Goal: Information Seeking & Learning: Learn about a topic

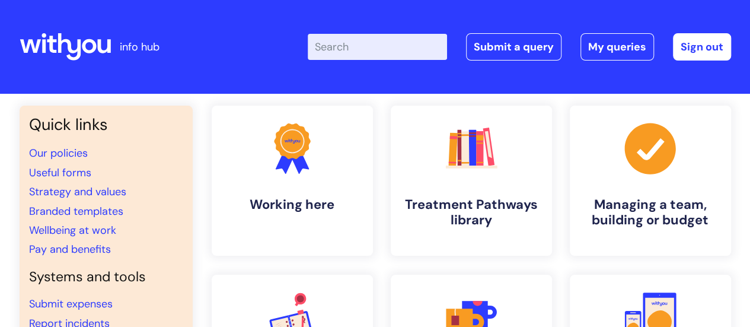
click at [376, 49] on input "Enter your search term here..." at bounding box center [377, 47] width 139 height 26
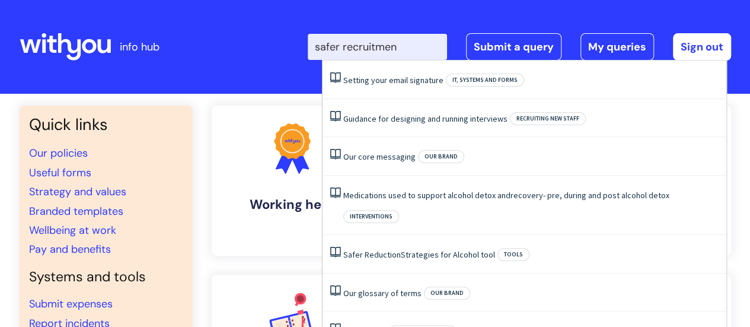
type input "safer recruitment"
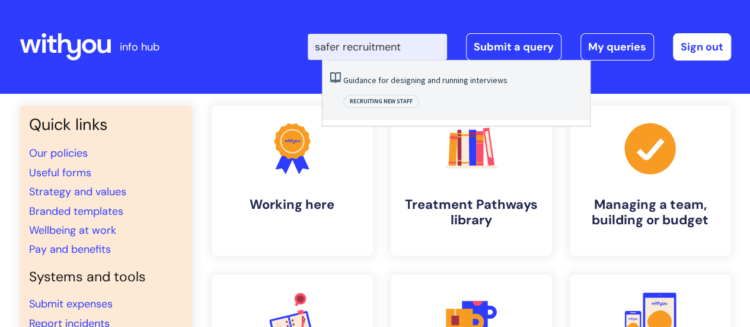
click at [386, 79] on link "Guidance for designing and running interviews" at bounding box center [425, 80] width 164 height 11
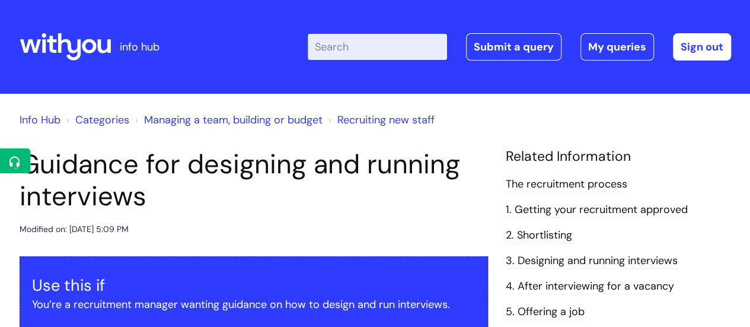
click at [345, 48] on input "Enter your search term here..." at bounding box center [377, 47] width 139 height 26
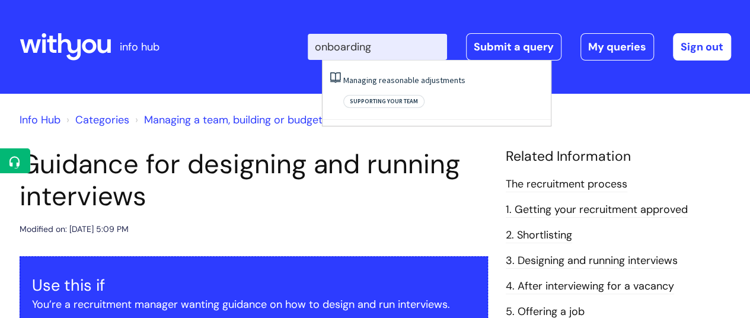
type input "onboarding"
click button "Search" at bounding box center [0, 0] width 0 height 0
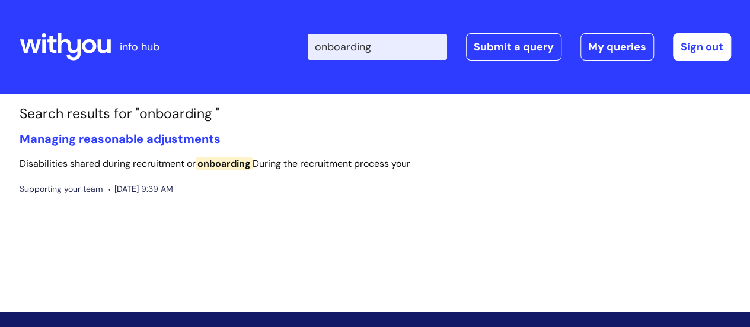
drag, startPoint x: 396, startPoint y: 48, endPoint x: 323, endPoint y: 57, distance: 73.5
click at [323, 57] on input "onboarding" at bounding box center [377, 47] width 139 height 26
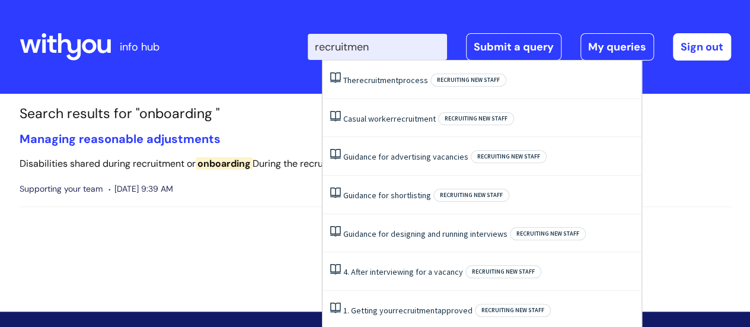
type input "recruitment"
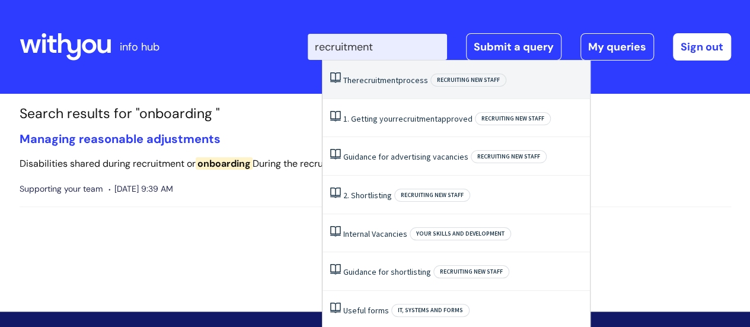
click at [418, 85] on link "The recruitment process" at bounding box center [385, 80] width 85 height 11
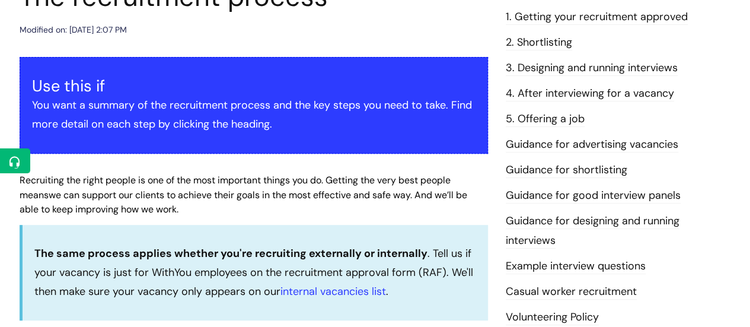
scroll to position [171, 0]
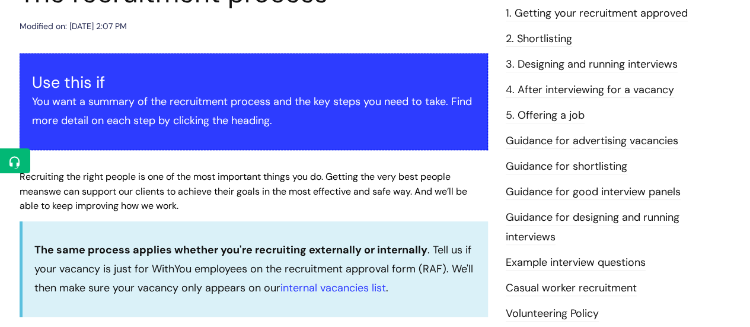
click at [558, 115] on link "5. Offering a job" at bounding box center [545, 115] width 79 height 15
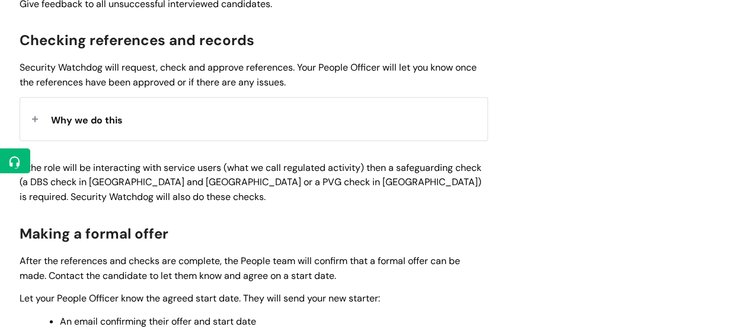
scroll to position [1392, 0]
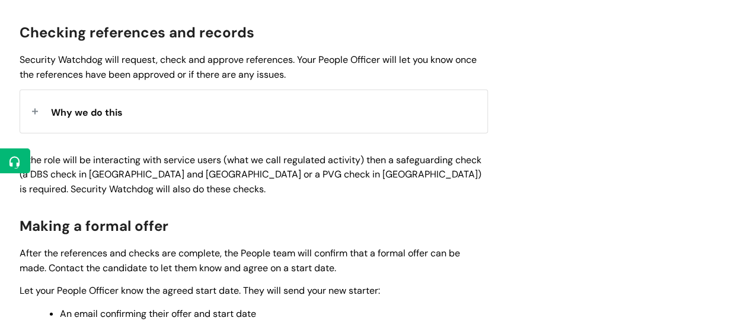
click at [36, 115] on div "Why we do this" at bounding box center [253, 111] width 467 height 42
